Goal: Communication & Community: Ask a question

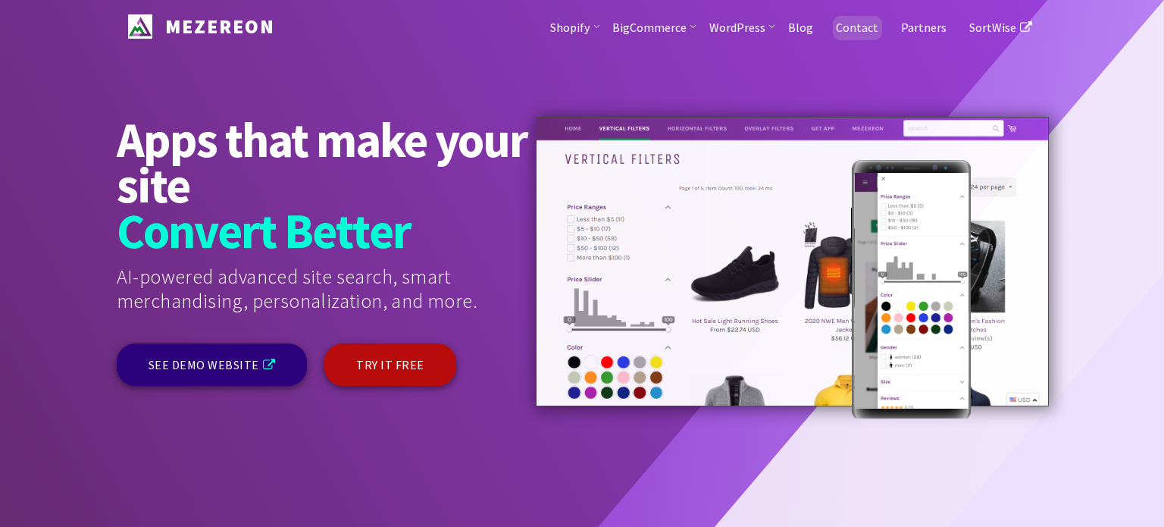
click at [865, 22] on link "Contact" at bounding box center [856, 26] width 65 height 53
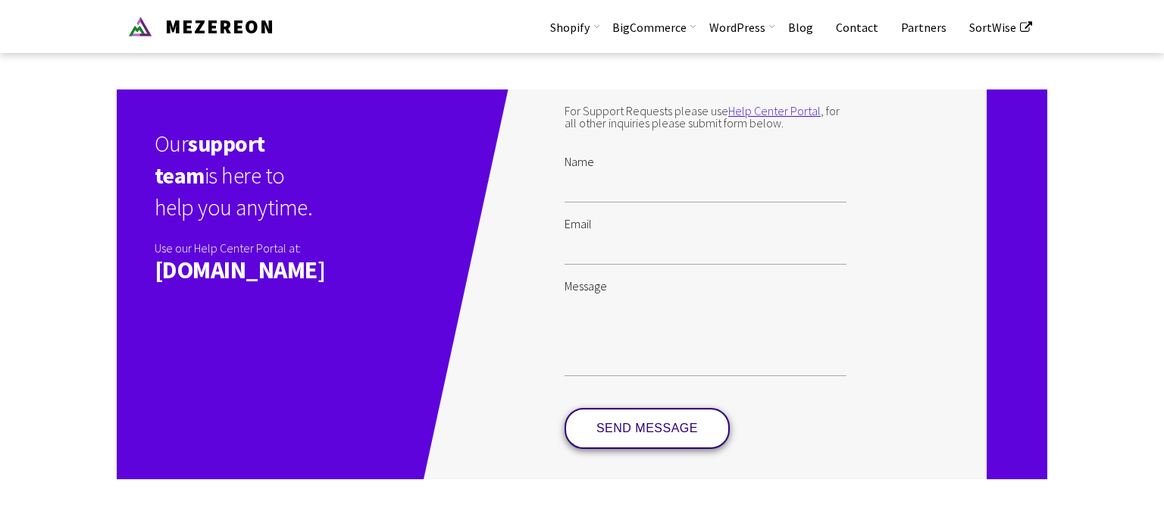
scroll to position [145, 0]
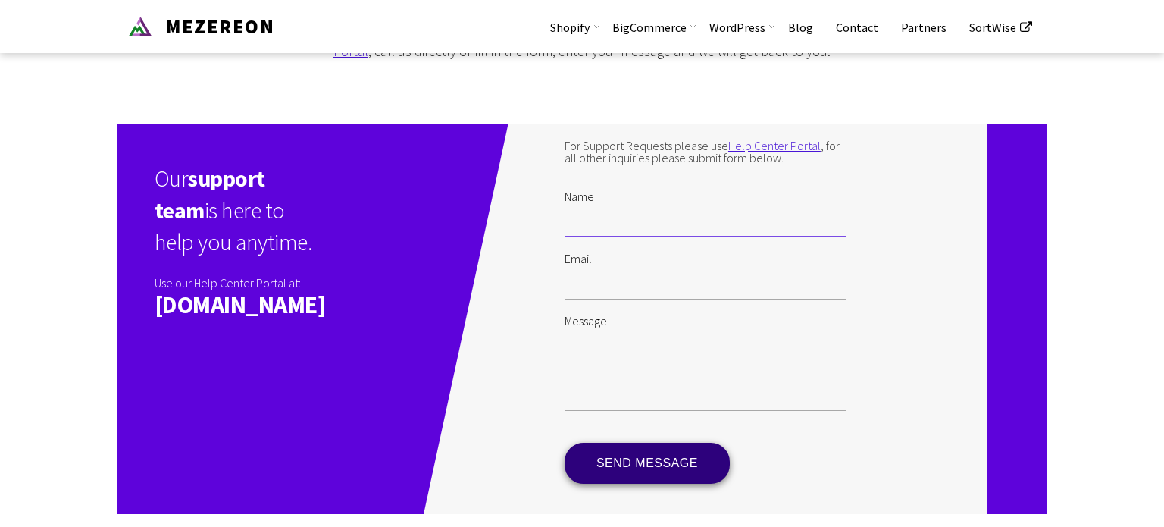
click at [685, 236] on input "Name" at bounding box center [706, 219] width 282 height 35
type input "Erin Fabian"
click at [684, 297] on input "Email" at bounding box center [706, 281] width 282 height 35
type input "efabian@x.com"
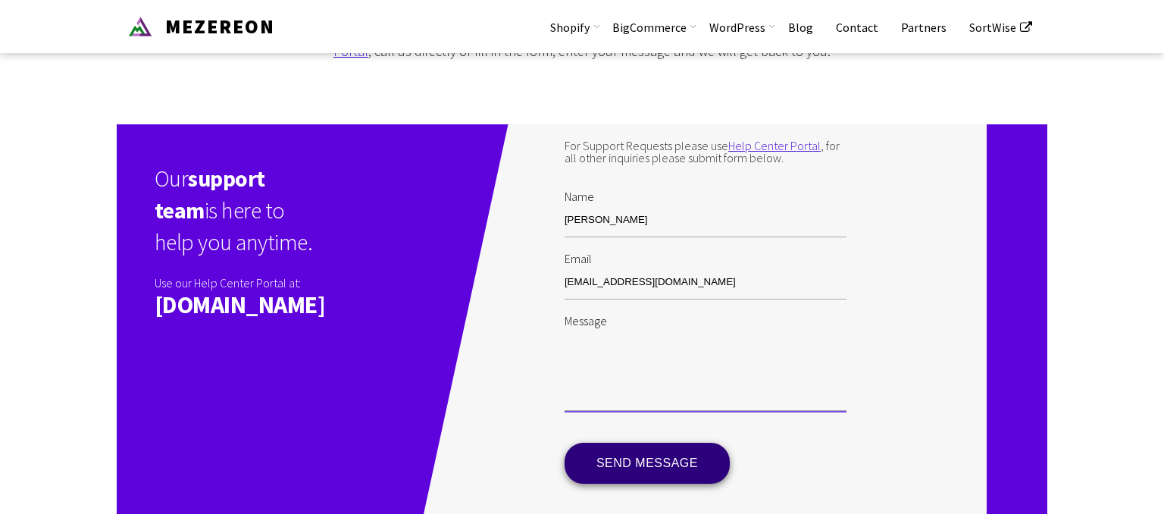
click at [653, 386] on textarea "Message" at bounding box center [706, 369] width 282 height 84
paste textarea "Hi there . I'm Erin Fabian, your Account Executive from X. I wanted to reach ou…"
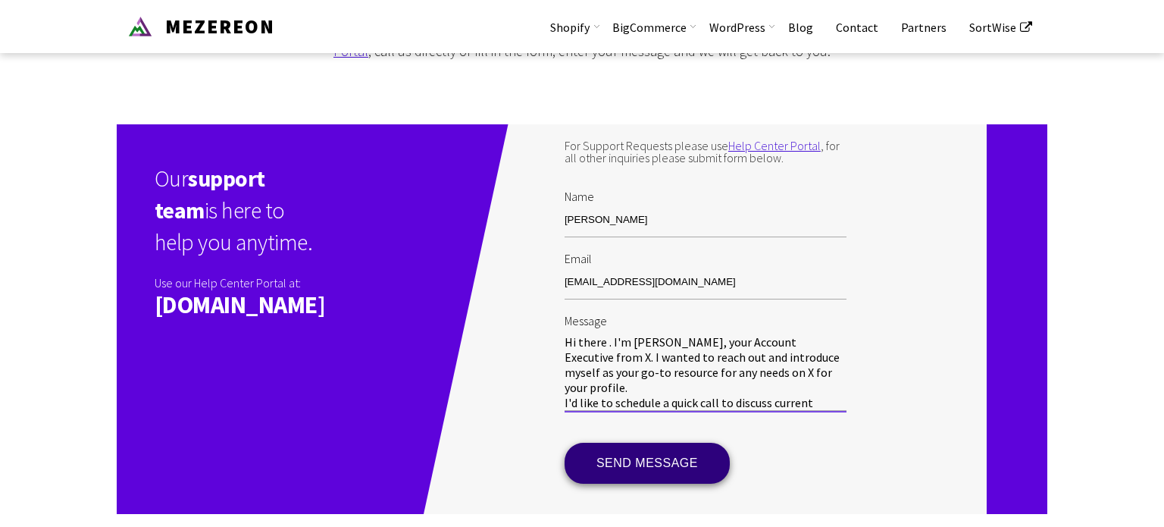
scroll to position [136, 0]
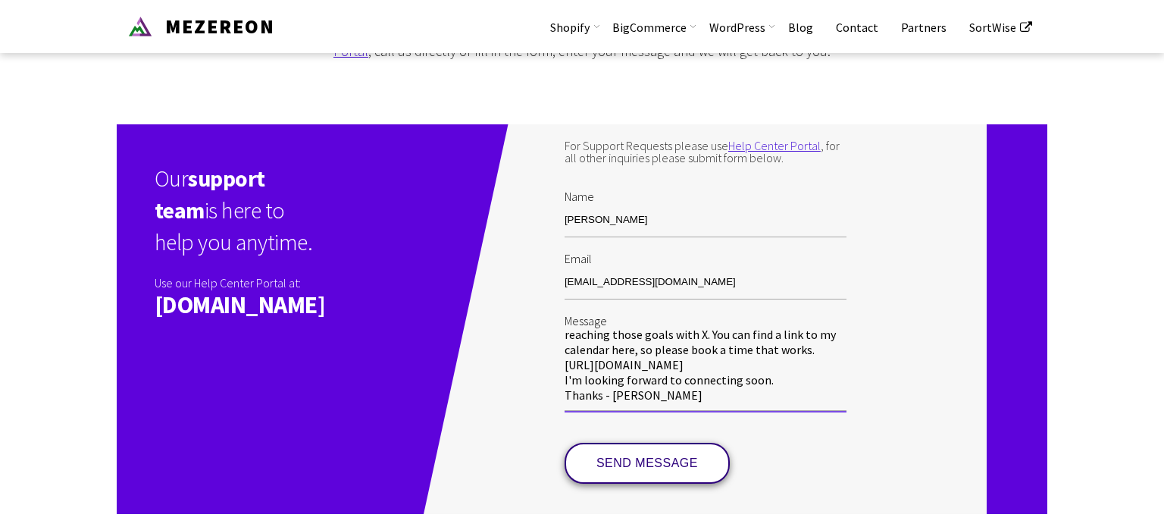
type textarea "Hi there . I'm Erin Fabian, your Account Executive from X. I wanted to reach ou…"
click at [686, 478] on input "SEND MESSAGE" at bounding box center [647, 463] width 165 height 41
